Goal: Navigation & Orientation: Find specific page/section

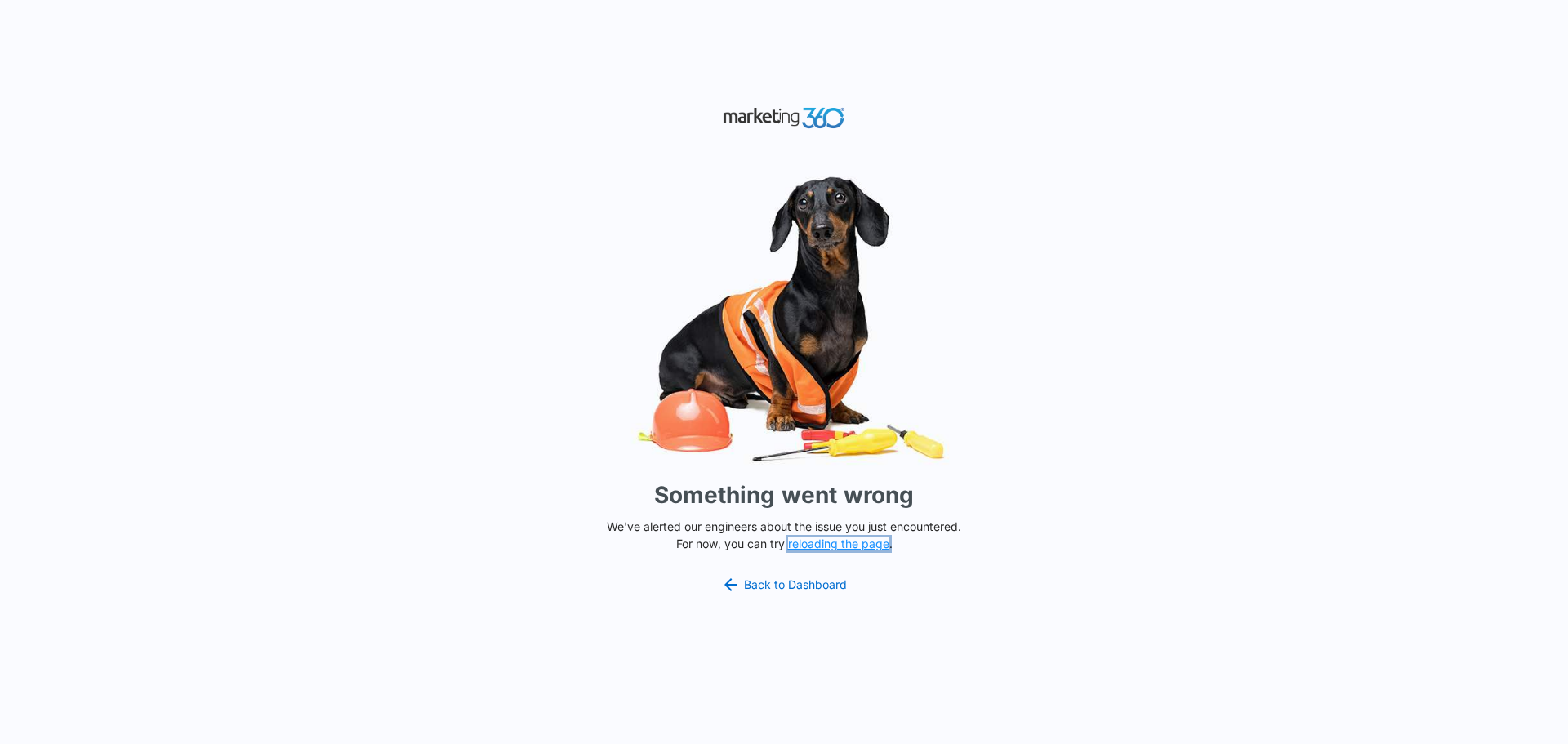
click at [867, 543] on button "reloading the page" at bounding box center [838, 543] width 101 height 13
click at [825, 582] on link "Back to Dashboard" at bounding box center [784, 585] width 126 height 20
click at [801, 593] on link "Back to Dashboard" at bounding box center [784, 585] width 126 height 20
click at [803, 581] on link "Back to Dashboard" at bounding box center [784, 585] width 126 height 20
click at [798, 579] on link "Back to Dashboard" at bounding box center [784, 585] width 126 height 20
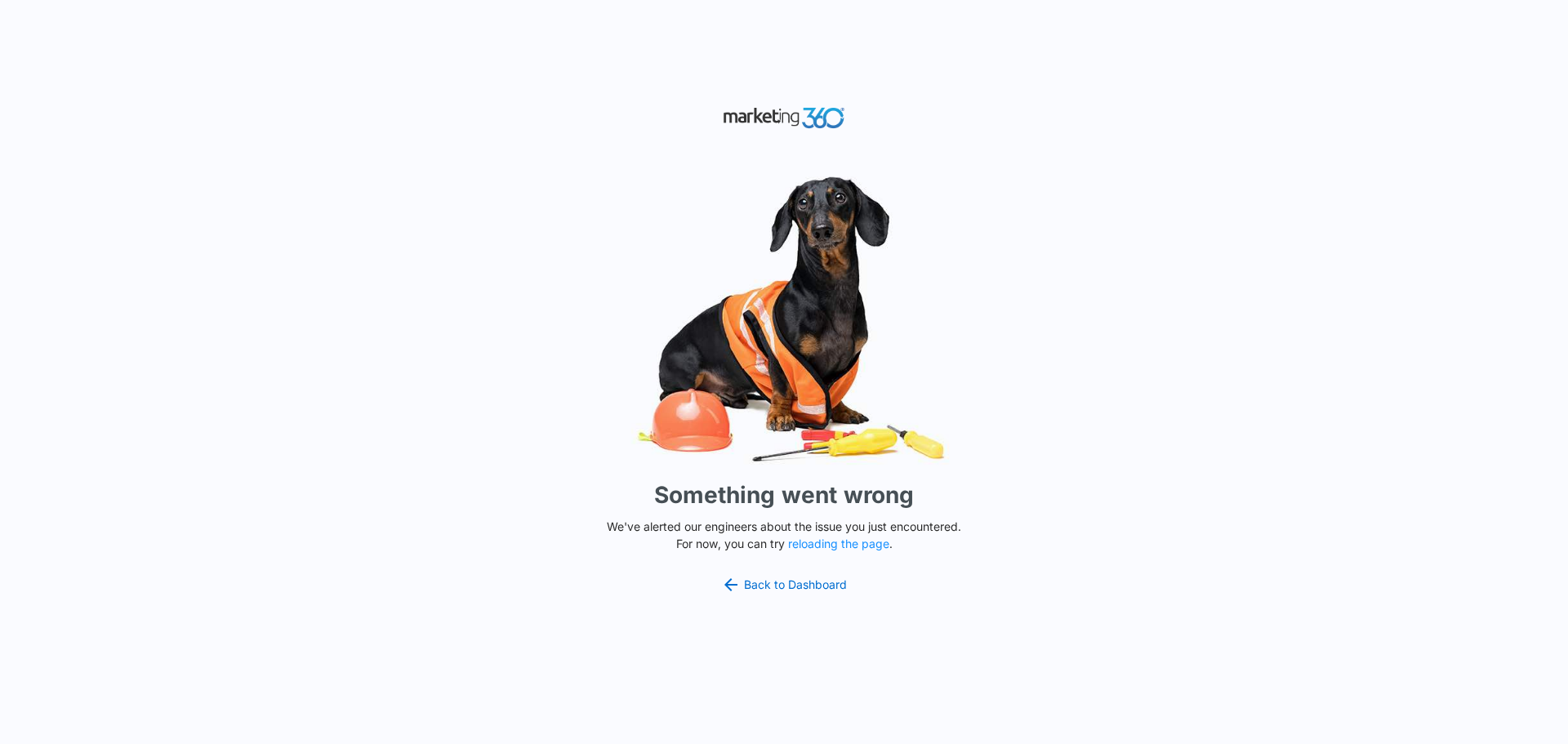
click at [803, 110] on img at bounding box center [784, 117] width 122 height 28
click at [814, 118] on img at bounding box center [784, 117] width 122 height 28
